Goal: Check status: Check status

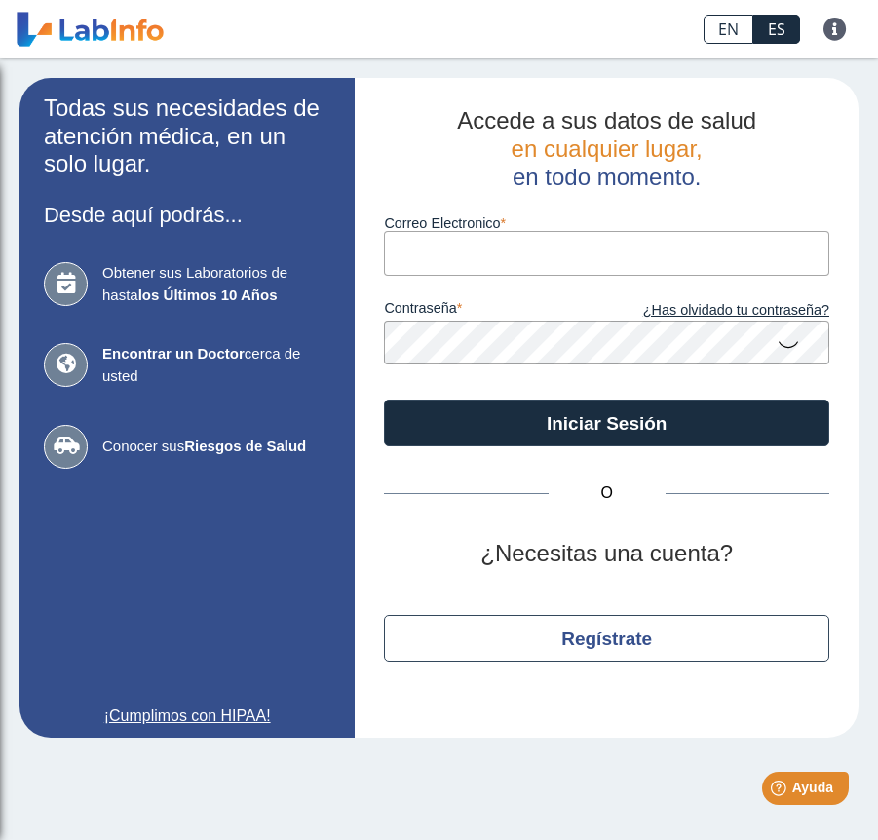
click at [473, 261] on input "Correo Electronico" at bounding box center [607, 253] width 446 height 44
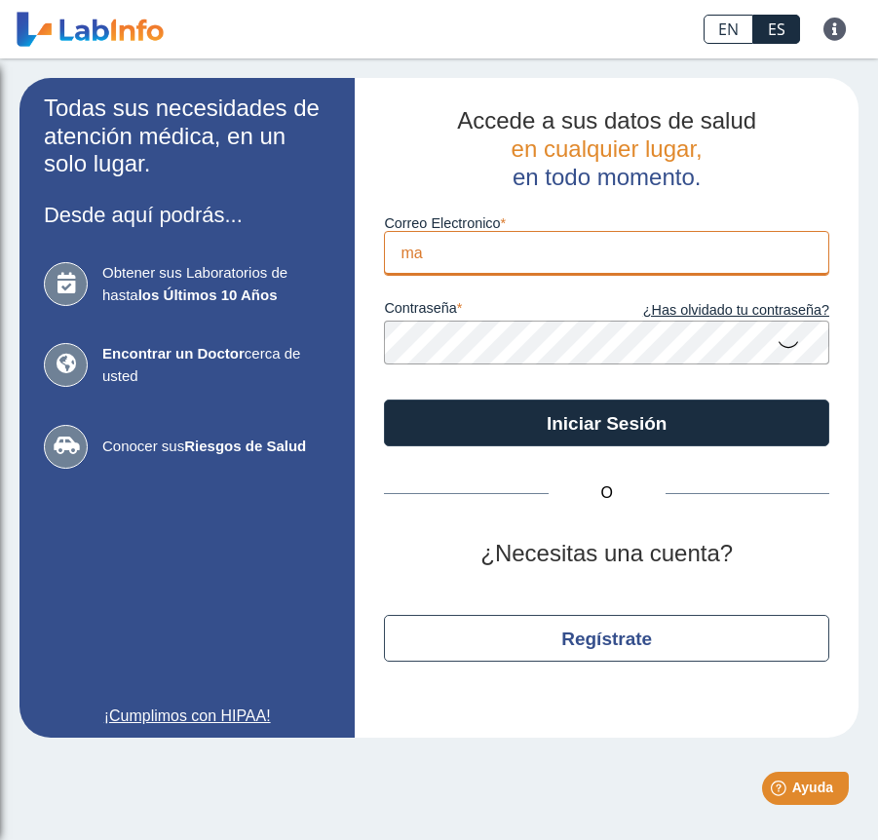
type input "m"
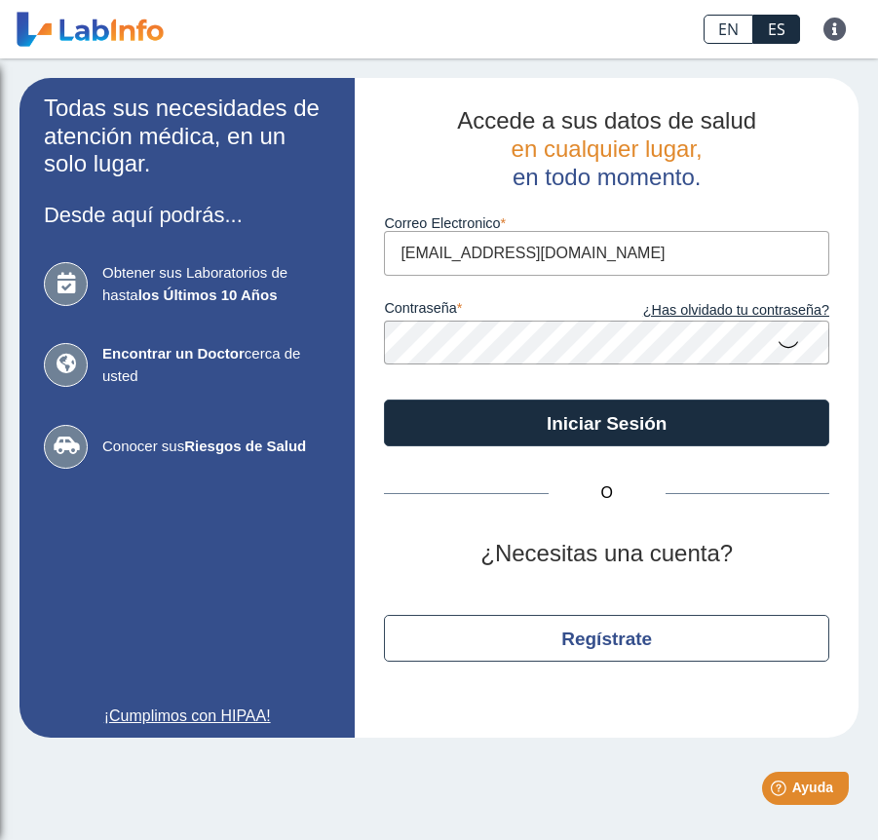
type input "[EMAIL_ADDRESS][DOMAIN_NAME]"
click at [384, 400] on button "Iniciar Sesión" at bounding box center [607, 423] width 446 height 47
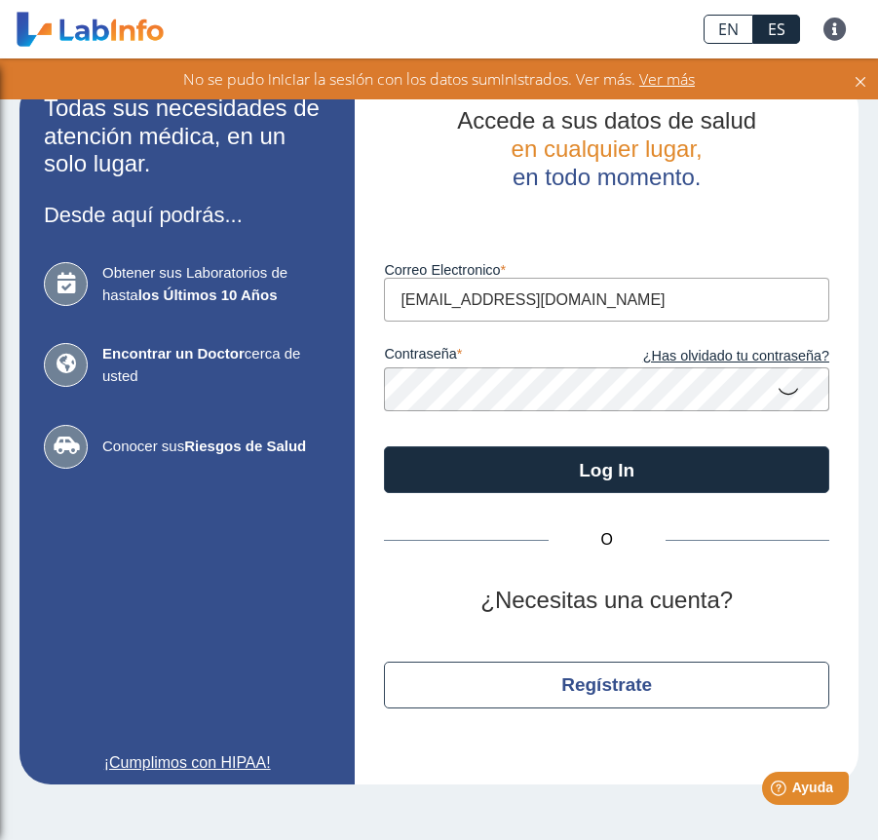
drag, startPoint x: 572, startPoint y: 296, endPoint x: 256, endPoint y: 291, distance: 315.9
click at [256, 291] on app-login "Todas sus necesidades de atención médica, en un solo lugar. Desde aquí podrás..…" at bounding box center [438, 431] width 839 height 707
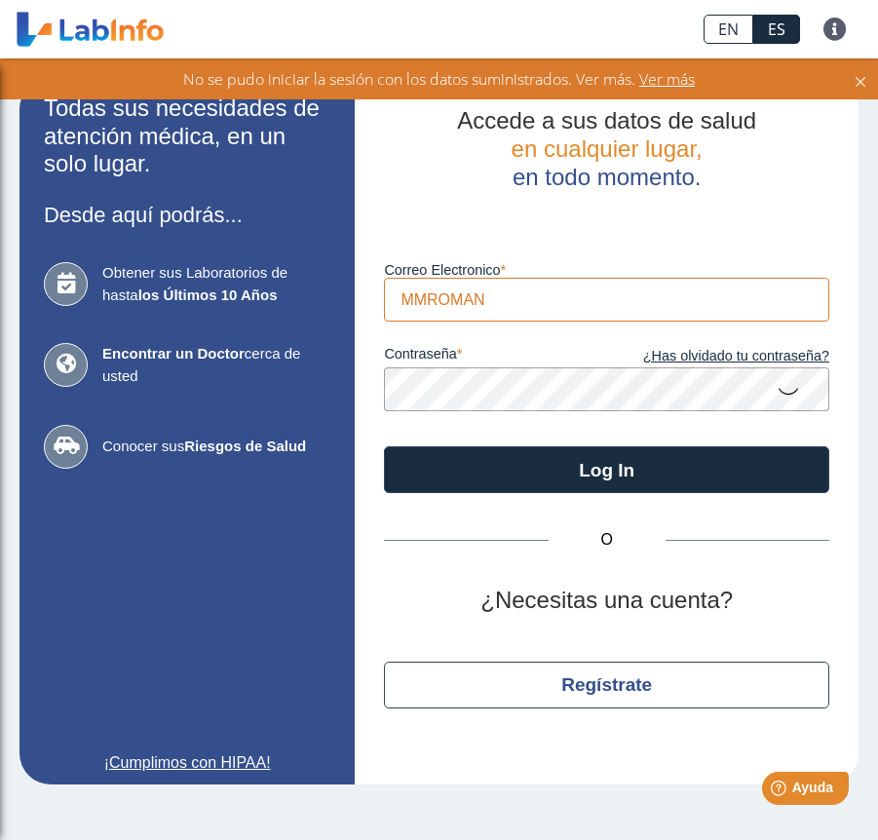
type input "MMROMAN"
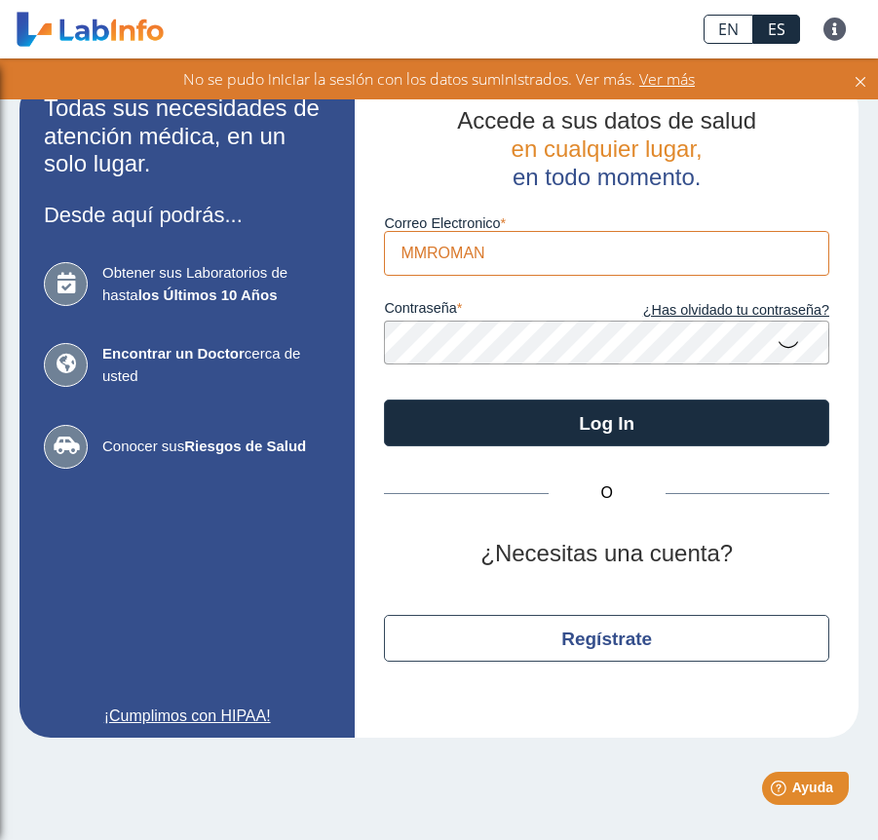
drag, startPoint x: 503, startPoint y: 252, endPoint x: 372, endPoint y: 253, distance: 130.6
click at [372, 253] on div "Accede a sus datos de salud en cualquier lugar, en todo momento. Correo Electro…" at bounding box center [607, 408] width 504 height 660
type input "C"
type input "[EMAIL_ADDRESS][DOMAIN_NAME]"
click at [315, 338] on app-login "Todas sus necesidades de atención médica, en un solo lugar. Desde aquí podrás..…" at bounding box center [438, 408] width 839 height 660
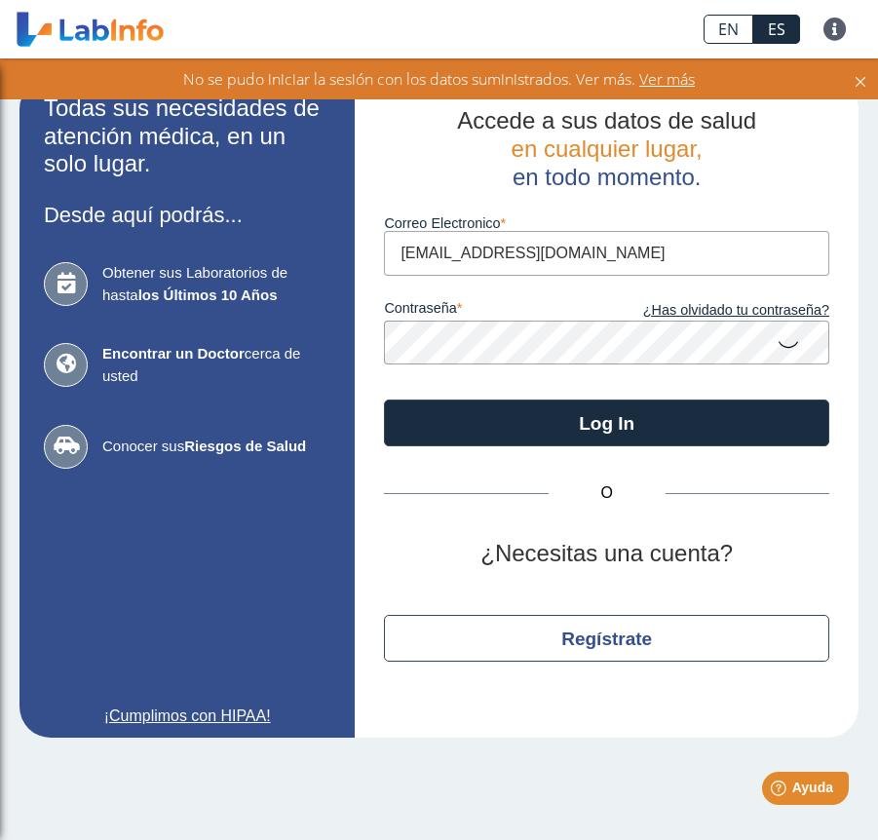
click at [384, 400] on button "Log In" at bounding box center [607, 423] width 446 height 47
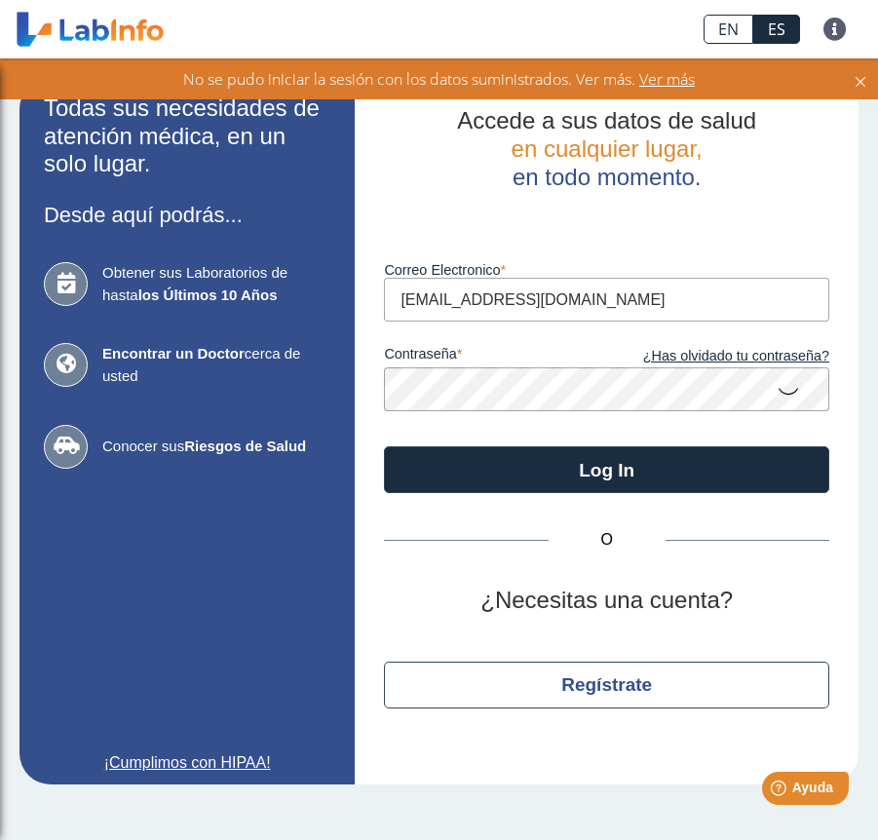
click at [788, 395] on icon at bounding box center [788, 390] width 23 height 38
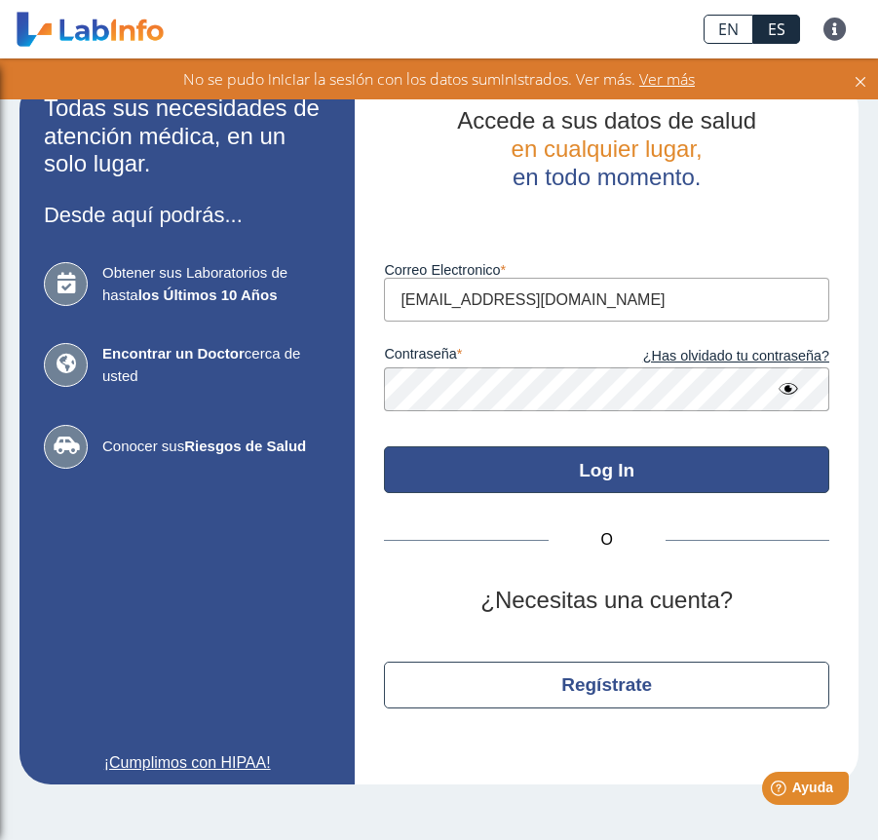
click at [614, 470] on button "Log In" at bounding box center [607, 469] width 446 height 47
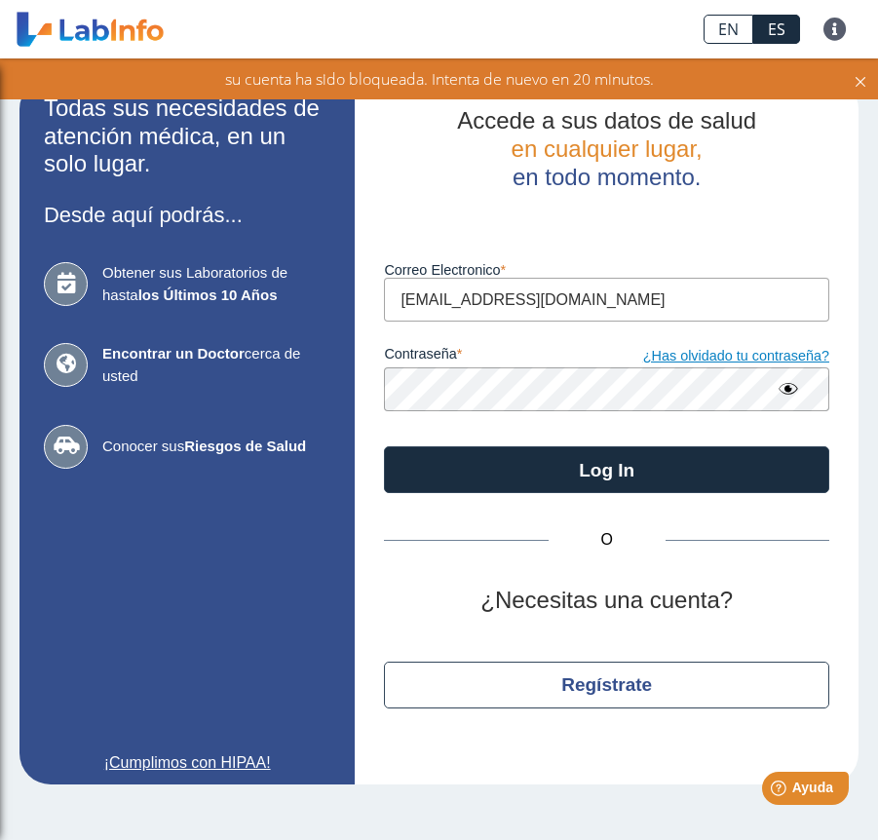
click at [709, 358] on link "¿Has olvidado tu contraseña?" at bounding box center [718, 356] width 222 height 21
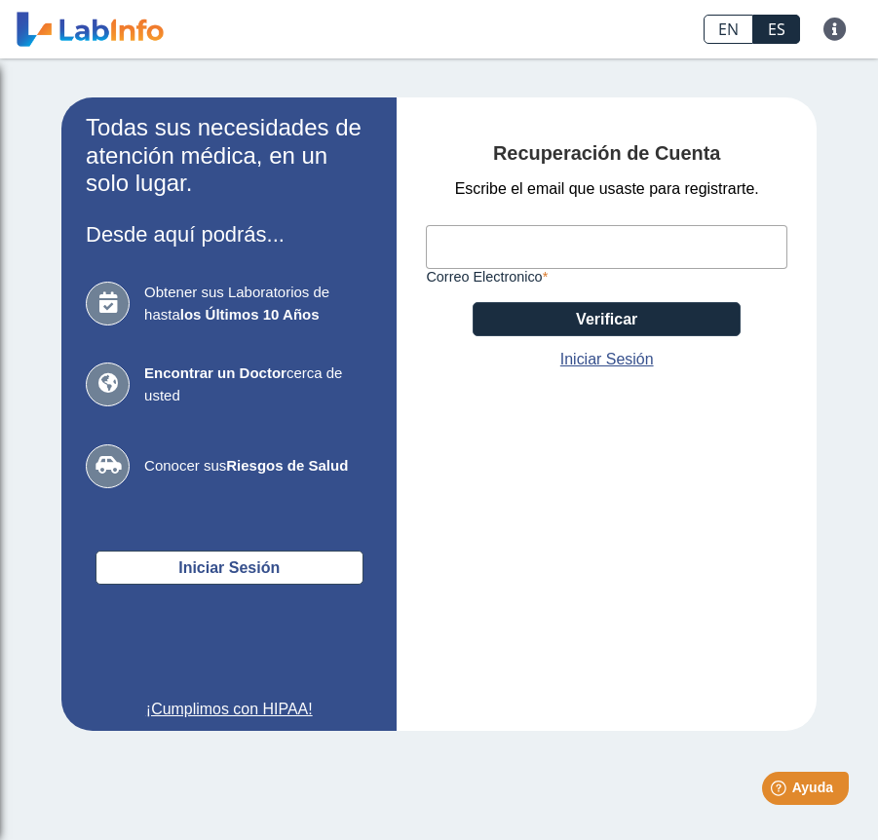
click at [558, 244] on input "Correo Electronico" at bounding box center [607, 247] width 362 height 44
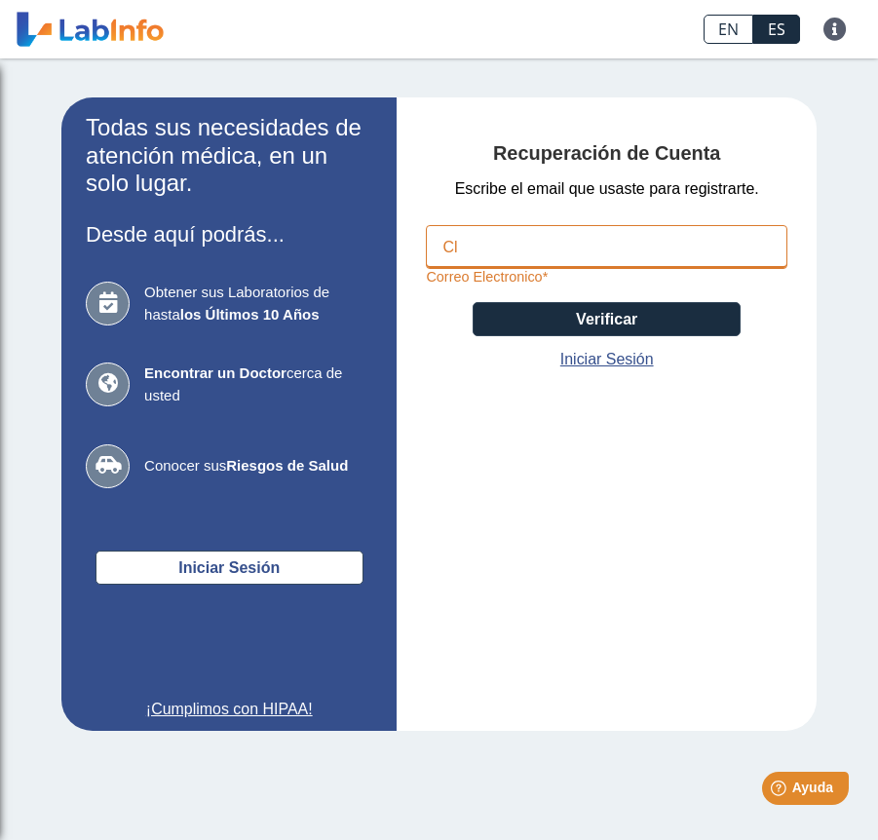
type input "C"
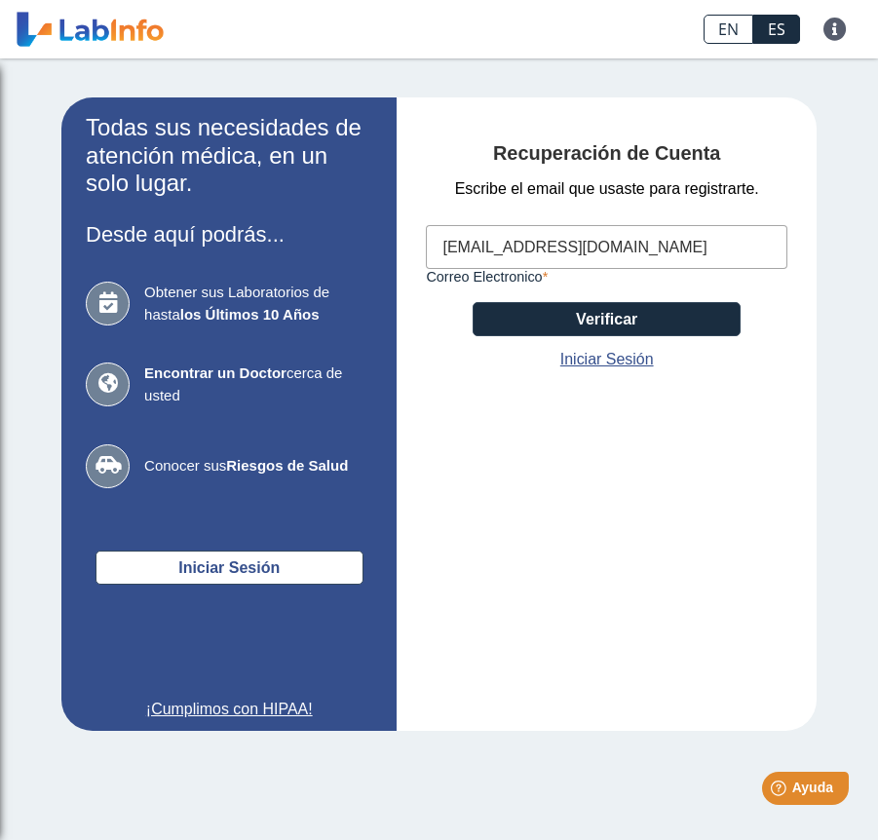
type input "[EMAIL_ADDRESS][DOMAIN_NAME]"
click at [599, 321] on button "Verificar" at bounding box center [607, 319] width 268 height 34
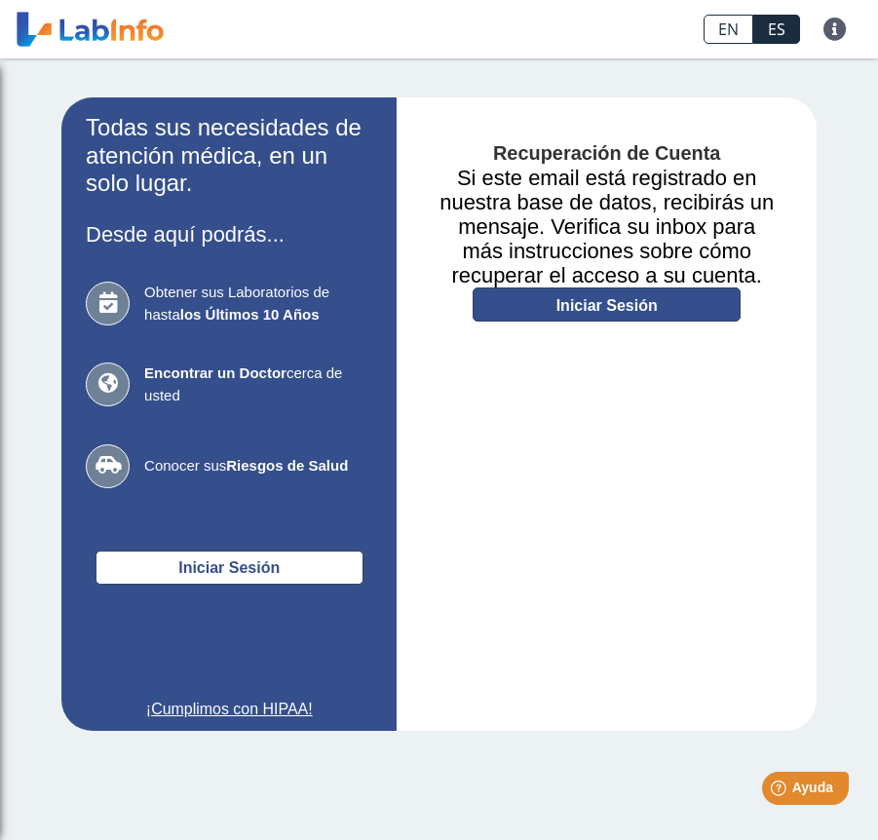
click at [613, 301] on link "Iniciar Sesión" at bounding box center [607, 305] width 268 height 34
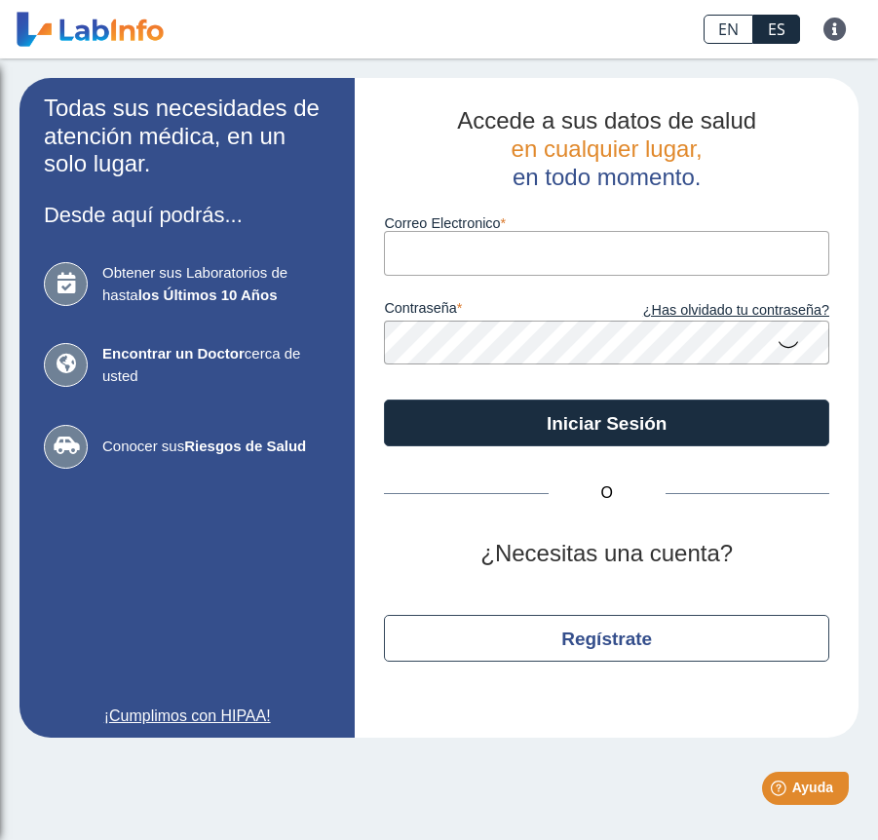
drag, startPoint x: 591, startPoint y: 231, endPoint x: 582, endPoint y: 243, distance: 14.6
click at [587, 233] on input "Correo Electronico" at bounding box center [607, 253] width 446 height 44
click at [384, 400] on button "Iniciar Sesión" at bounding box center [607, 423] width 446 height 47
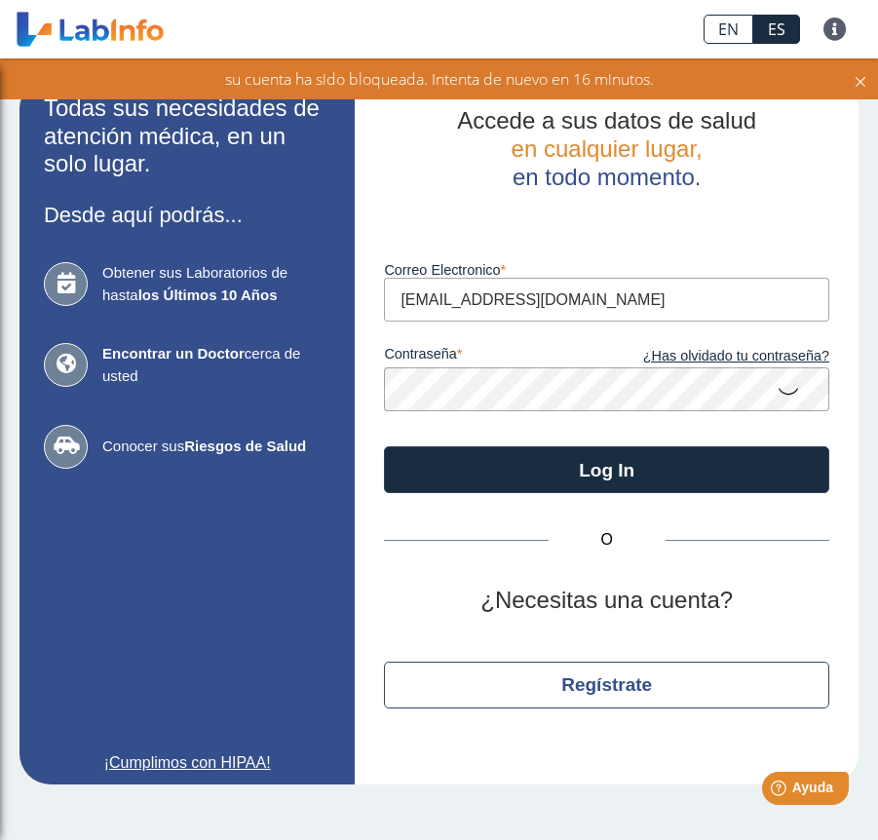
drag, startPoint x: 608, startPoint y: 295, endPoint x: 264, endPoint y: 301, distance: 344.2
click at [265, 301] on app-login "Todas sus necesidades de atención médica, en un solo lugar. Desde aquí podrás..…" at bounding box center [438, 431] width 839 height 707
type input "[EMAIL_ADDRESS][DOMAIN_NAME]"
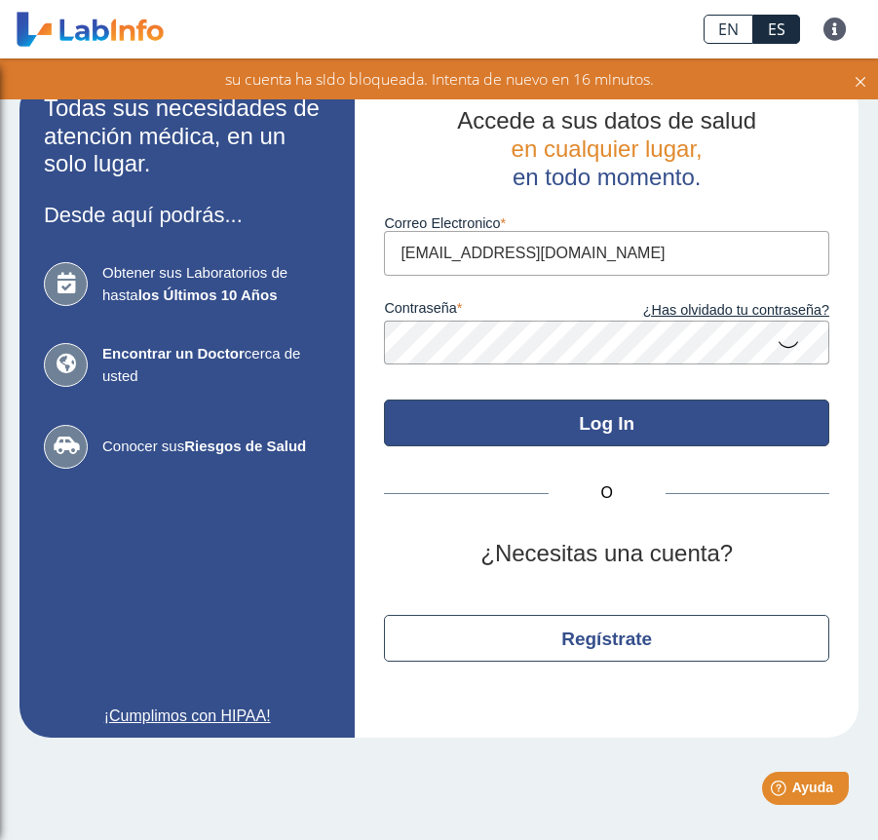
click at [607, 424] on button "Log In" at bounding box center [607, 423] width 446 height 47
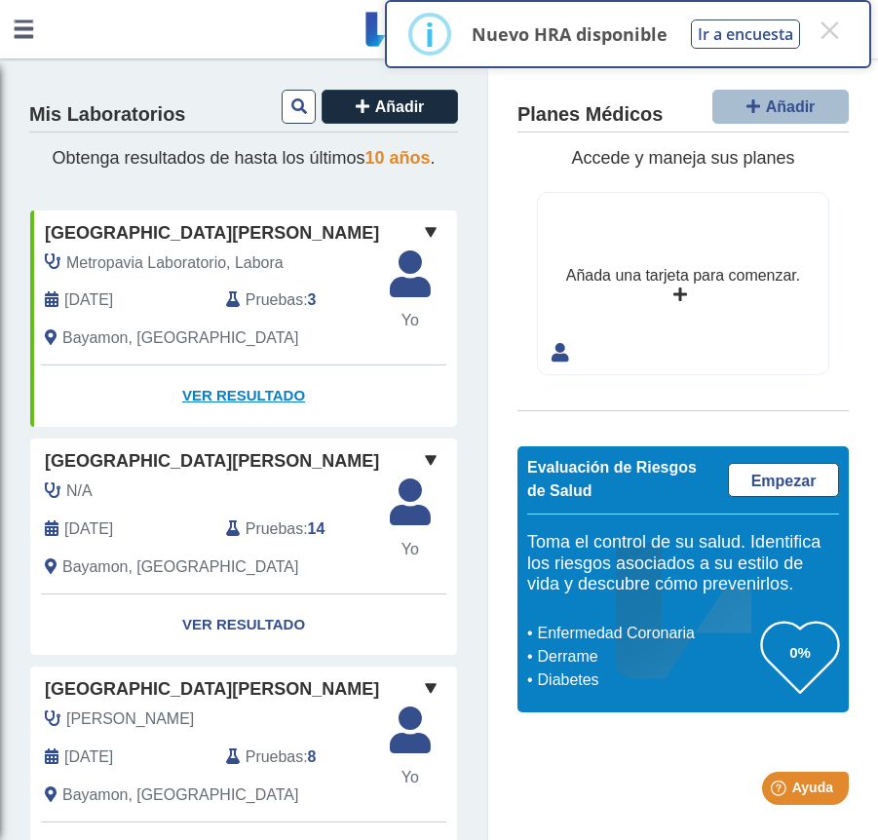
click at [224, 397] on link "Ver Resultado" at bounding box center [243, 396] width 427 height 61
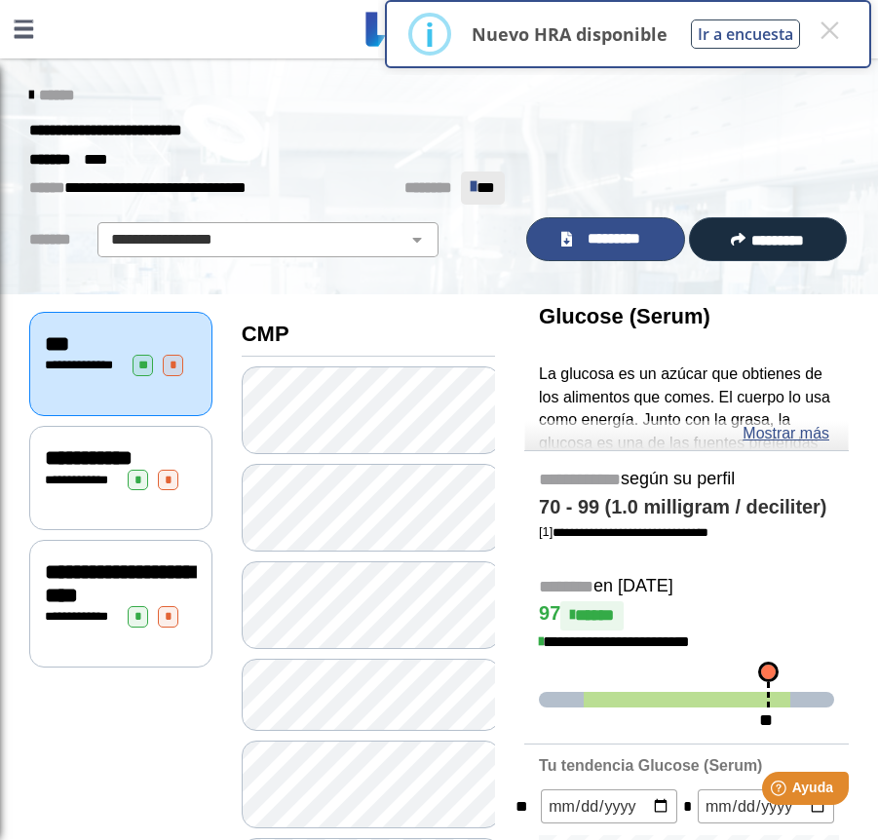
click at [602, 228] on span "*********" at bounding box center [613, 239] width 71 height 22
click at [29, 97] on icon at bounding box center [31, 96] width 4 height 16
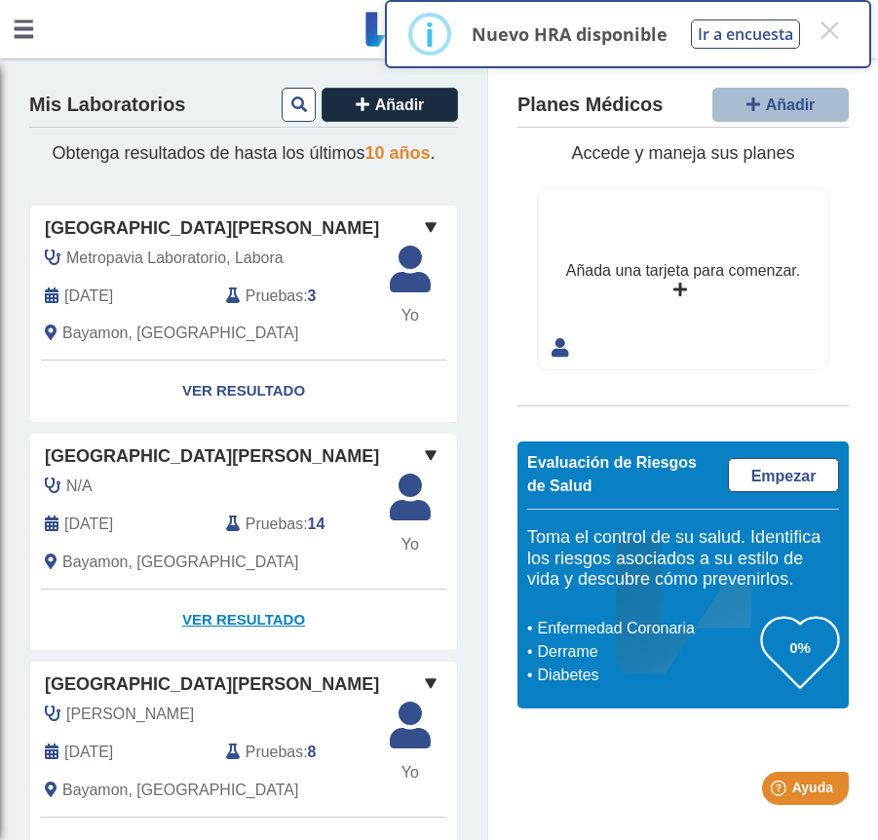
click at [239, 619] on link "Ver Resultado" at bounding box center [243, 620] width 427 height 61
click at [222, 622] on link "Ver Resultado" at bounding box center [243, 620] width 427 height 61
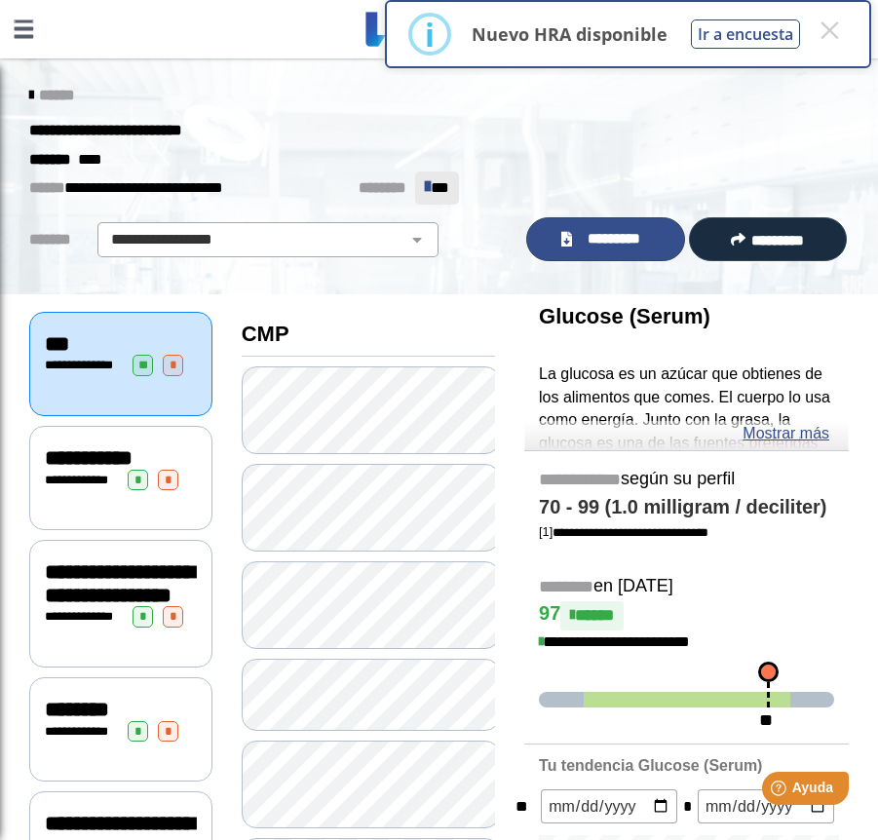
click at [602, 238] on span "*********" at bounding box center [613, 239] width 71 height 22
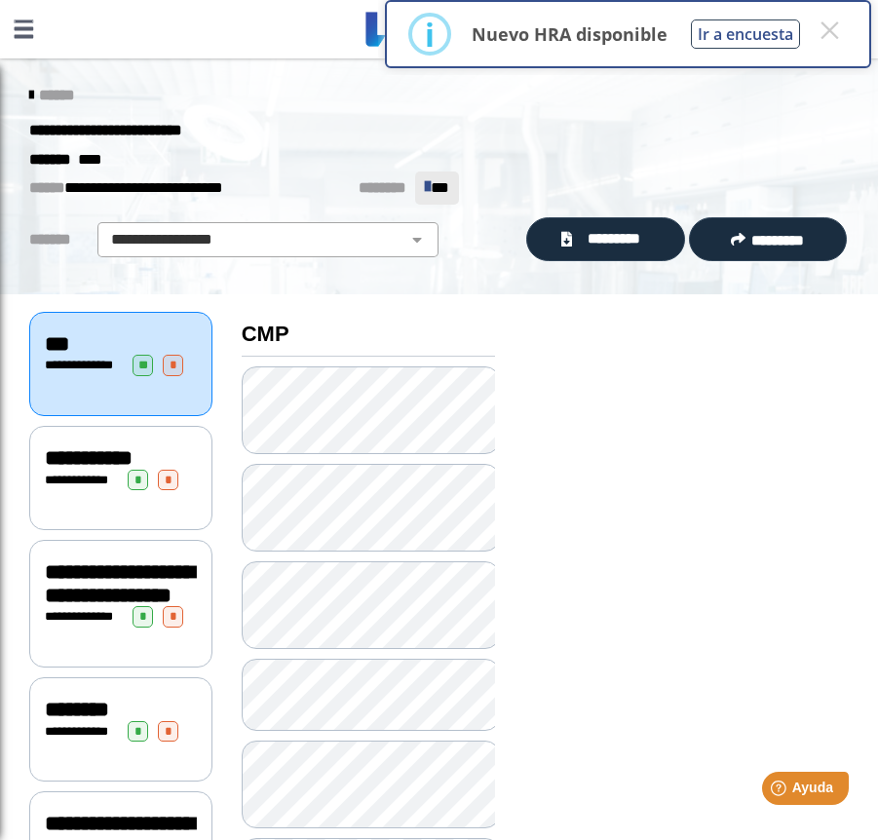
click at [29, 92] on icon at bounding box center [31, 96] width 4 height 16
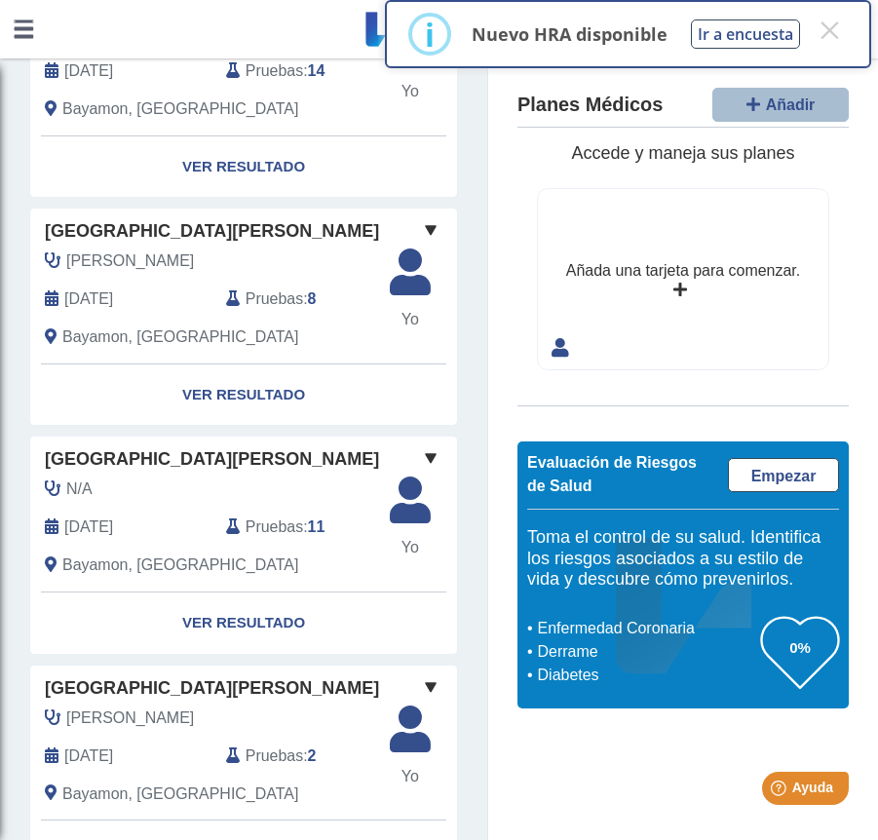
scroll to position [487, 0]
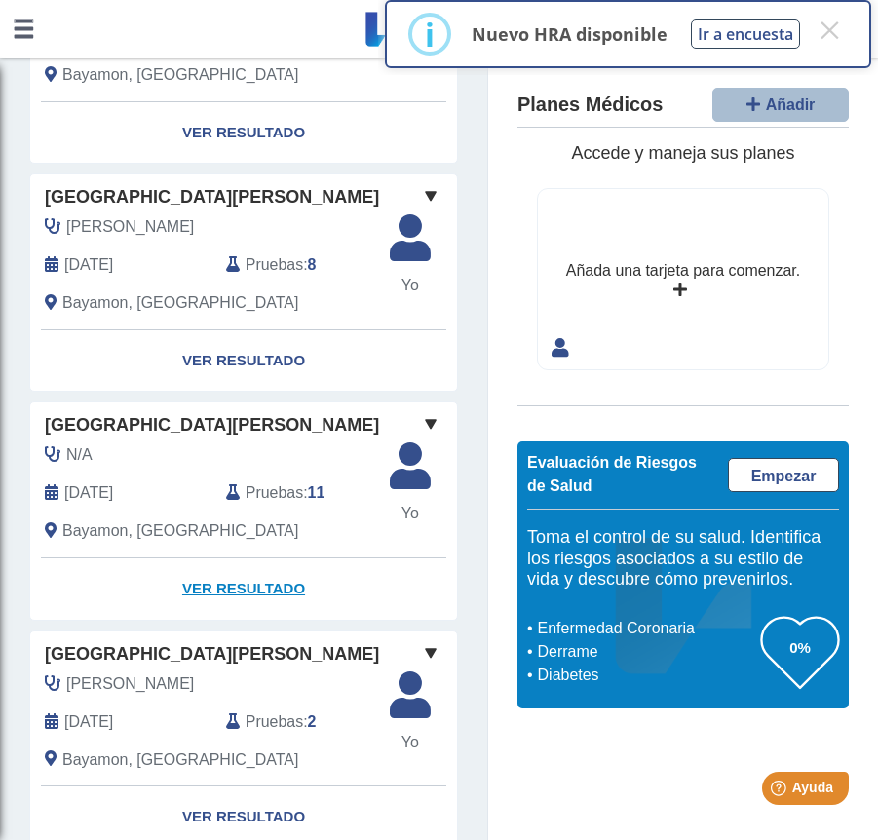
click at [214, 588] on link "Ver Resultado" at bounding box center [243, 589] width 427 height 61
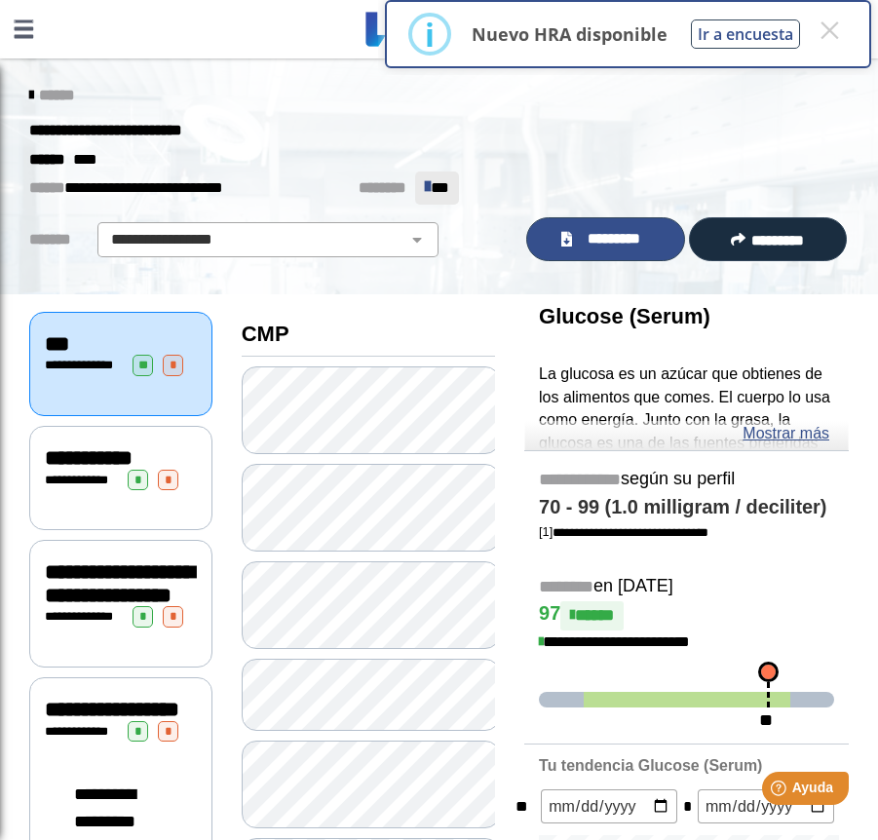
click at [587, 236] on span "*********" at bounding box center [613, 239] width 71 height 22
click at [15, 90] on div "******" at bounding box center [439, 95] width 849 height 35
click at [29, 95] on icon at bounding box center [31, 96] width 4 height 16
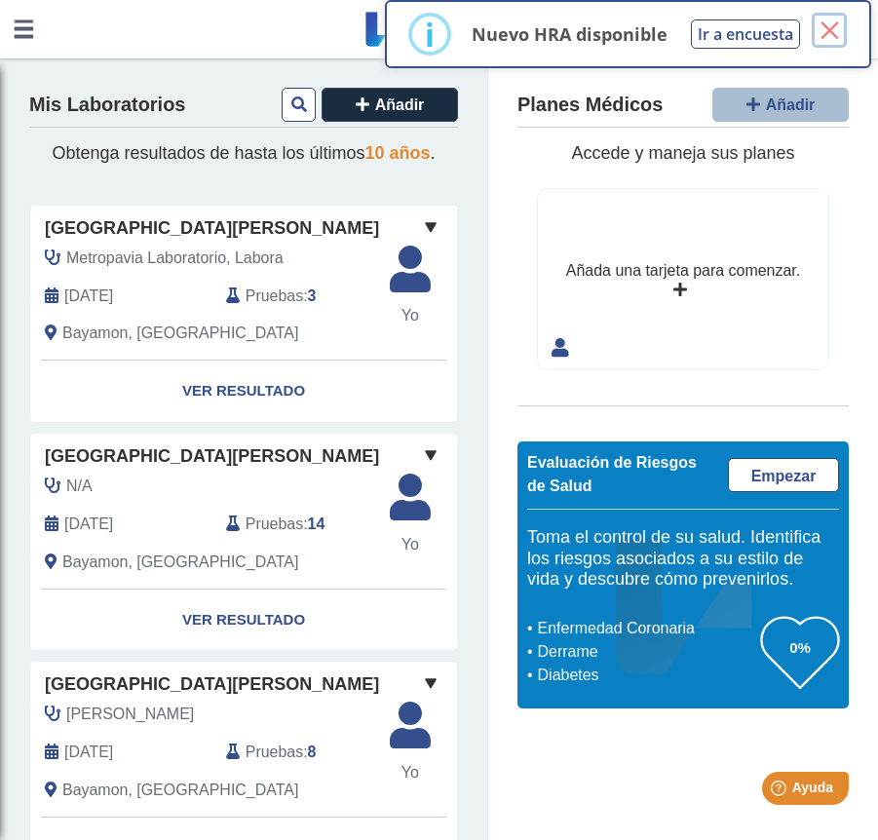
click at [833, 34] on button "×" at bounding box center [829, 30] width 35 height 35
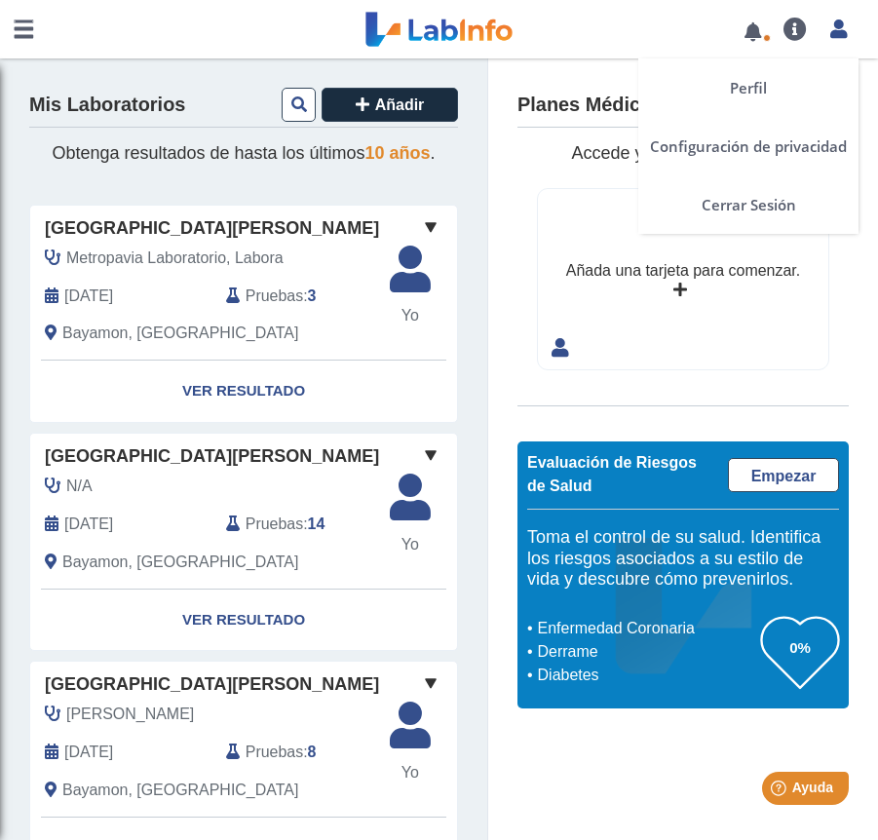
click at [839, 32] on icon at bounding box center [839, 28] width 17 height 15
click at [718, 209] on link "Cerrar Sesión" at bounding box center [749, 204] width 220 height 58
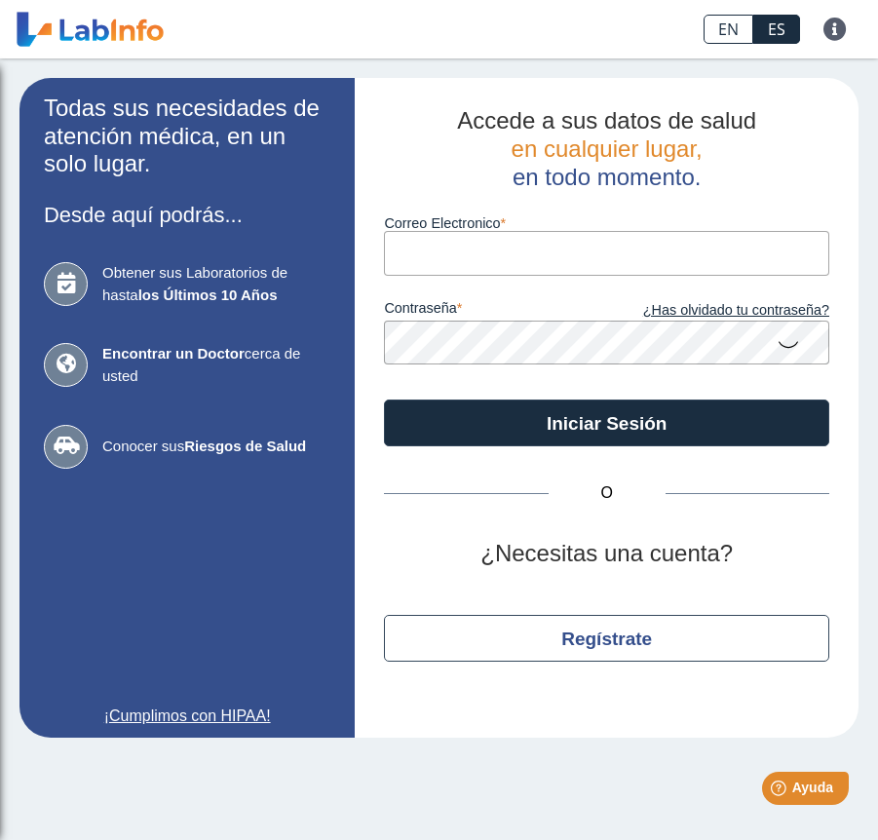
click at [492, 252] on input "Correo Electronico" at bounding box center [607, 253] width 446 height 44
type input "[EMAIL_ADDRESS][DOMAIN_NAME]"
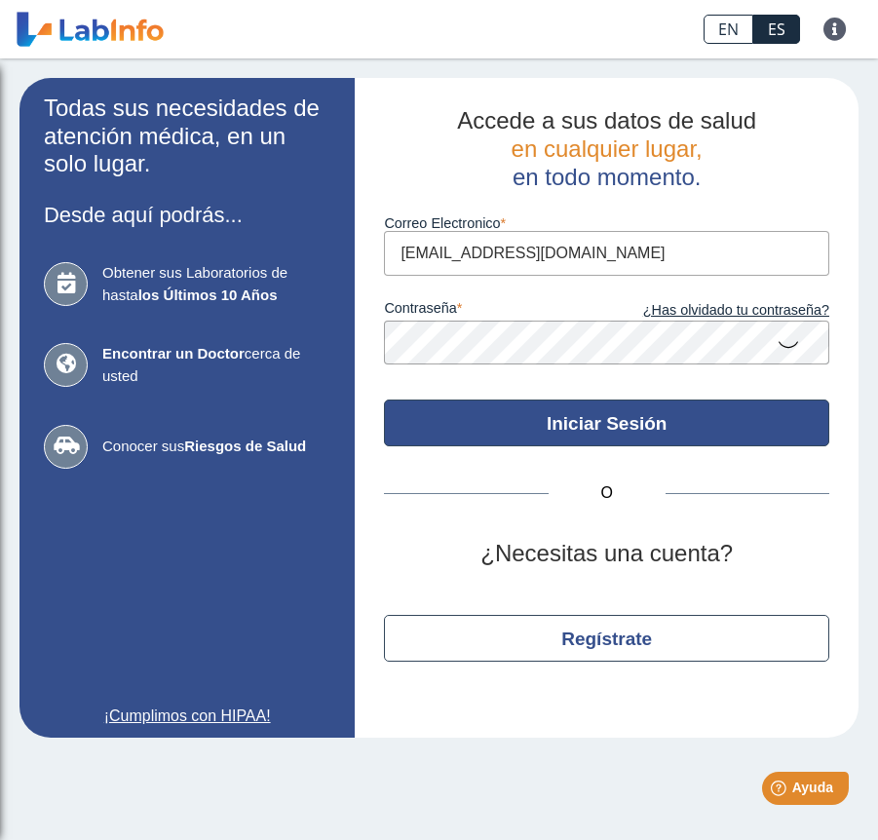
click at [572, 417] on button "Iniciar Sesión" at bounding box center [607, 423] width 446 height 47
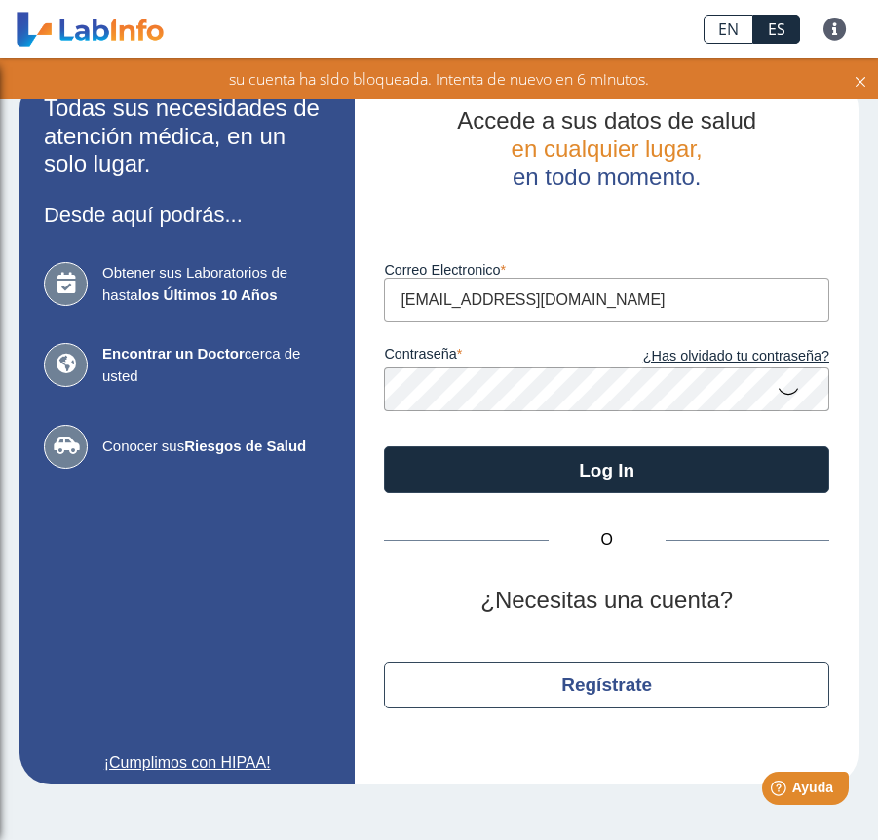
click at [871, 79] on div "su cuenta ha sido bloqueada. Intenta de nuevo en 6 minutos." at bounding box center [439, 78] width 878 height 41
click at [855, 75] on icon at bounding box center [861, 78] width 16 height 21
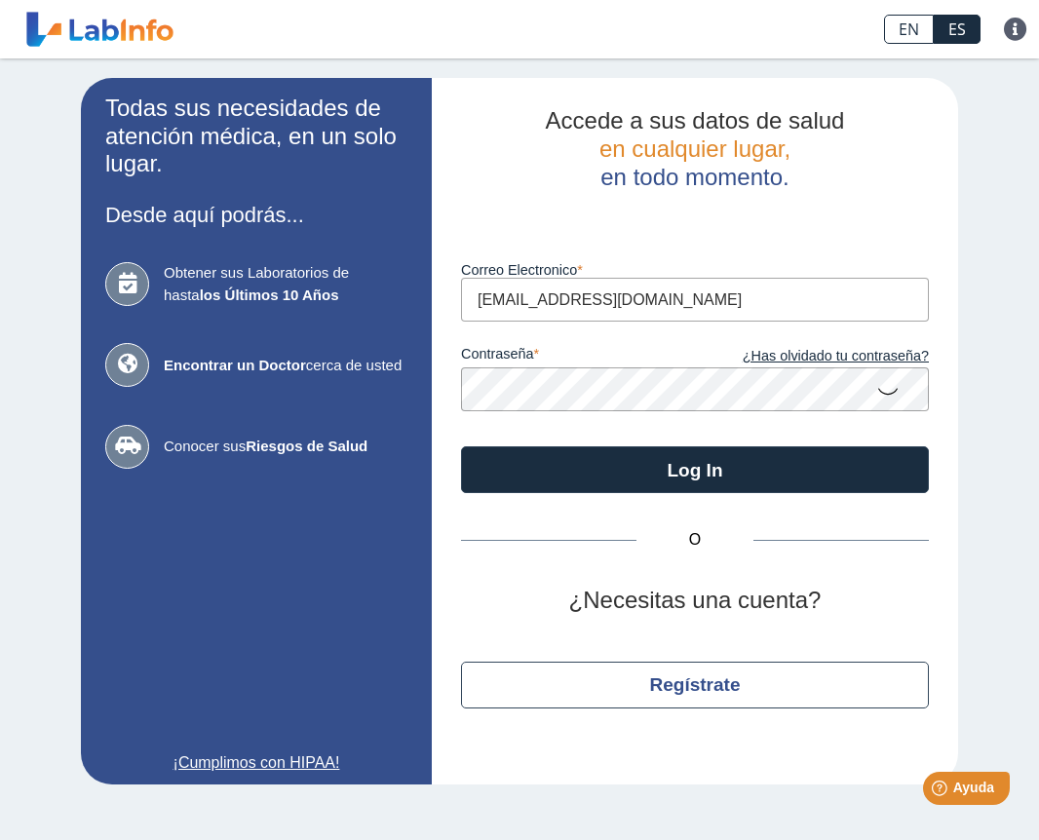
click at [378, 398] on app-login "Todas sus necesidades de atención médica, en un solo lugar. Desde aquí podrás..…" at bounding box center [519, 431] width 877 height 707
click at [877, 395] on icon at bounding box center [887, 390] width 23 height 38
click at [877, 395] on icon at bounding box center [887, 388] width 23 height 35
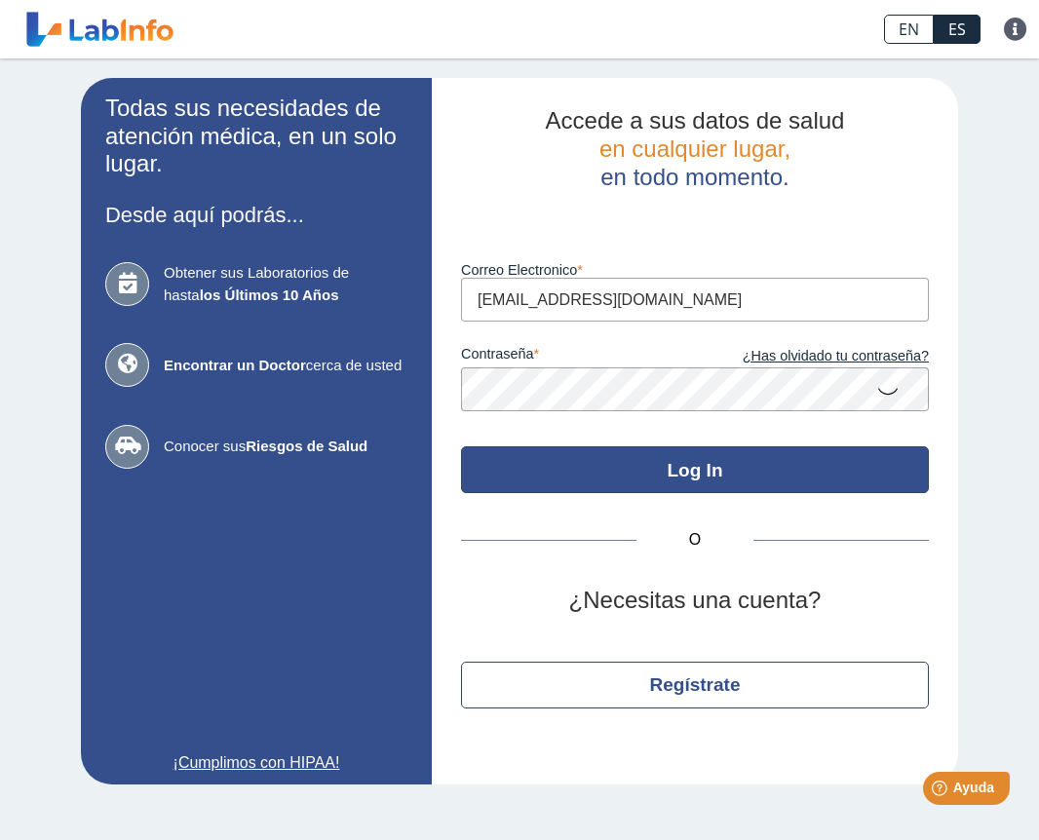
click at [683, 471] on button "Log In" at bounding box center [695, 469] width 468 height 47
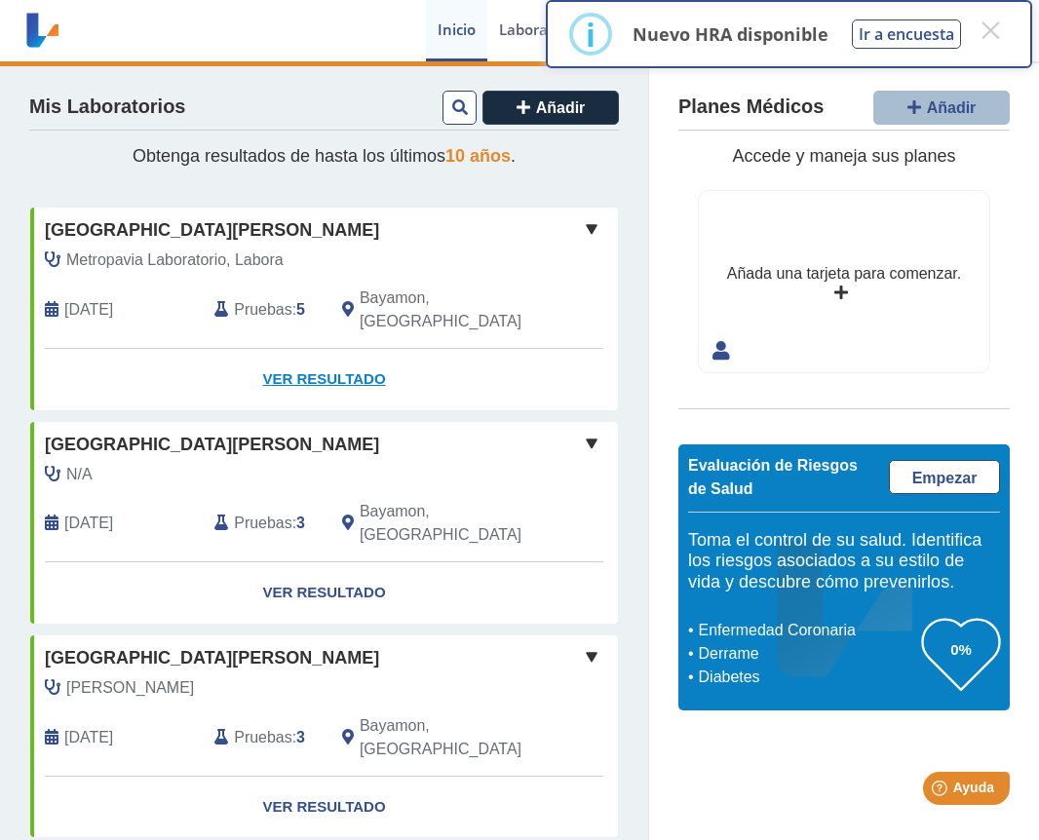
click at [322, 352] on link "Ver Resultado" at bounding box center [324, 379] width 588 height 61
click at [301, 357] on link "Ver Resultado" at bounding box center [324, 379] width 588 height 61
click at [281, 351] on link "Ver Resultado" at bounding box center [324, 379] width 588 height 61
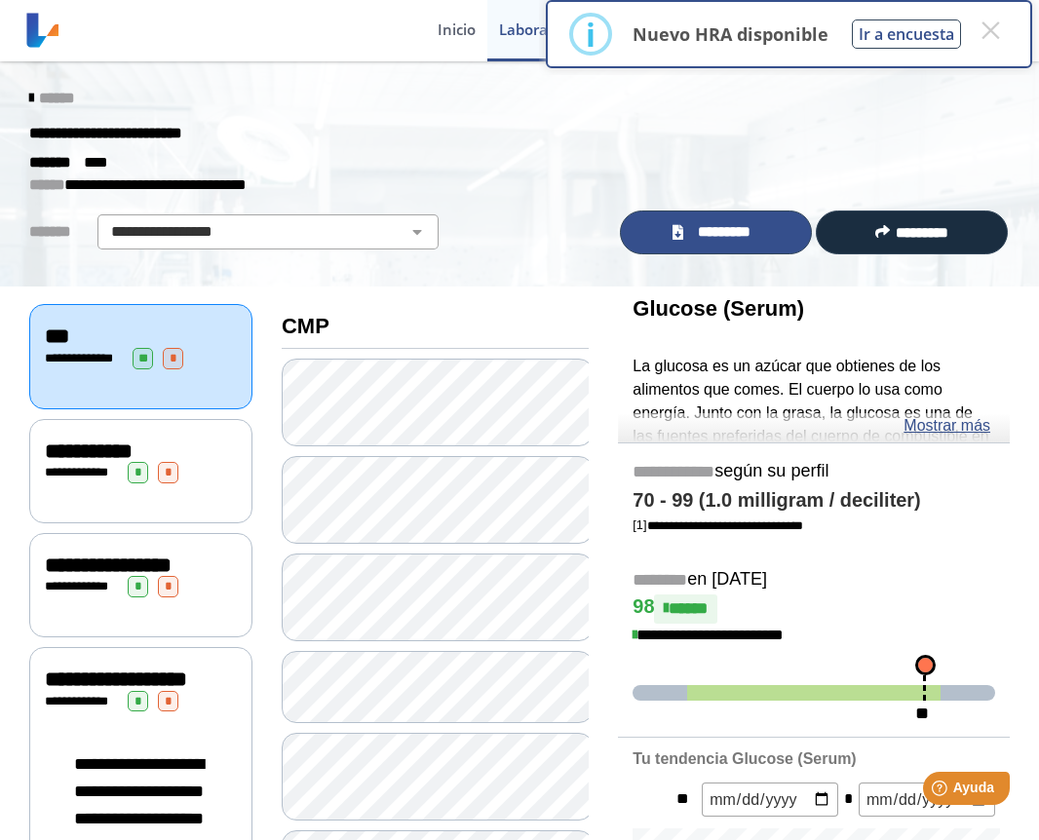
click at [689, 228] on span "*********" at bounding box center [724, 232] width 71 height 22
